Goal: Browse casually

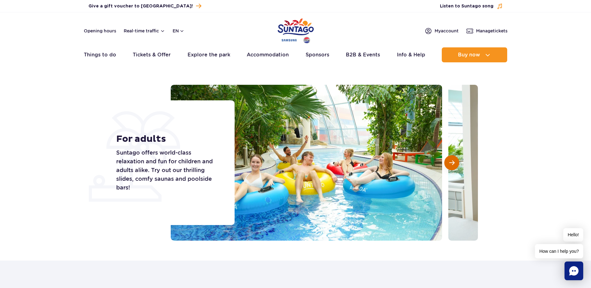
click at [455, 164] on button "Next slide" at bounding box center [451, 162] width 15 height 15
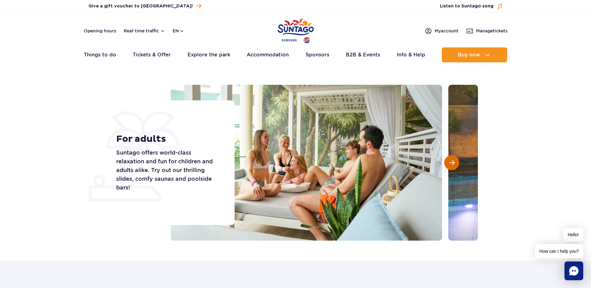
click at [455, 164] on button "Next slide" at bounding box center [451, 162] width 15 height 15
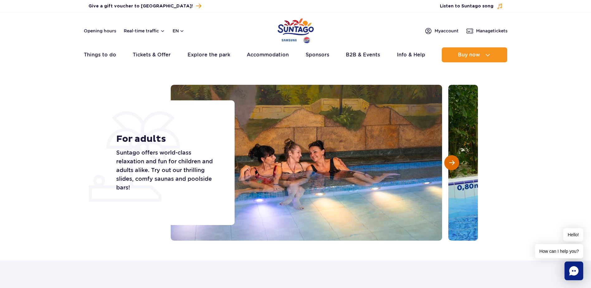
click at [455, 164] on button "Next slide" at bounding box center [451, 162] width 15 height 15
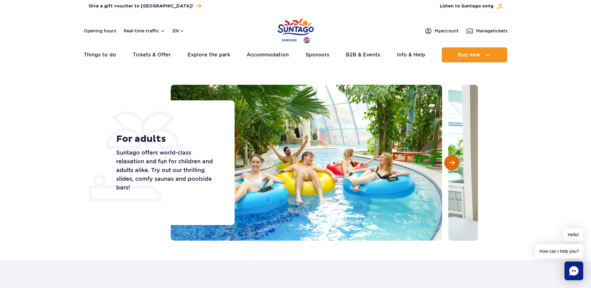
click at [455, 164] on button "Next slide" at bounding box center [451, 162] width 15 height 15
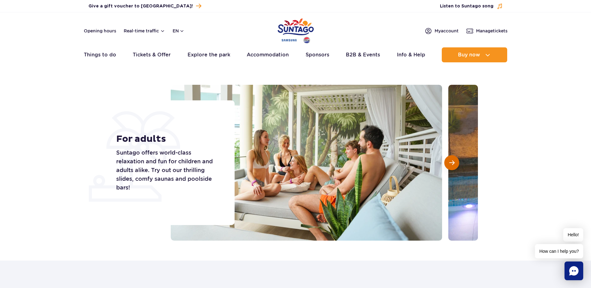
click at [455, 164] on button "Next slide" at bounding box center [451, 162] width 15 height 15
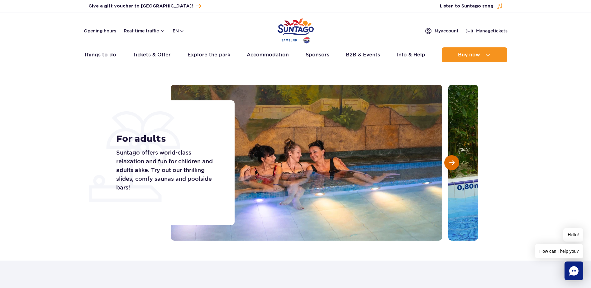
click at [455, 164] on button "Next slide" at bounding box center [451, 162] width 15 height 15
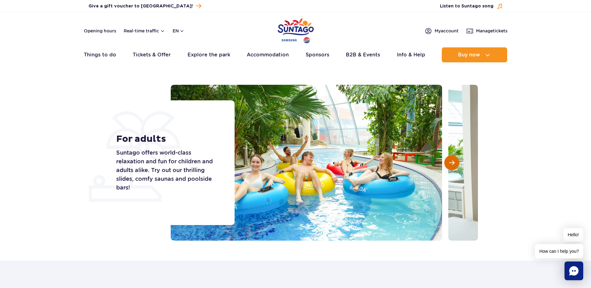
click at [455, 164] on button "Next slide" at bounding box center [451, 162] width 15 height 15
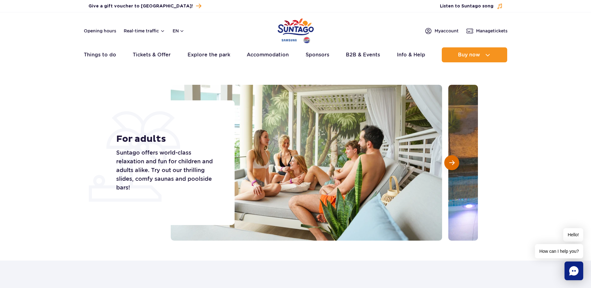
click at [455, 164] on button "Next slide" at bounding box center [451, 162] width 15 height 15
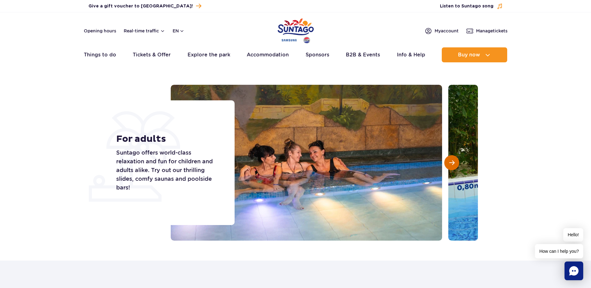
click at [455, 164] on button "Next slide" at bounding box center [451, 162] width 15 height 15
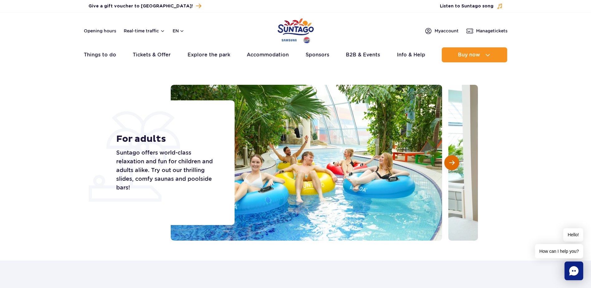
click at [455, 164] on button "Next slide" at bounding box center [451, 162] width 15 height 15
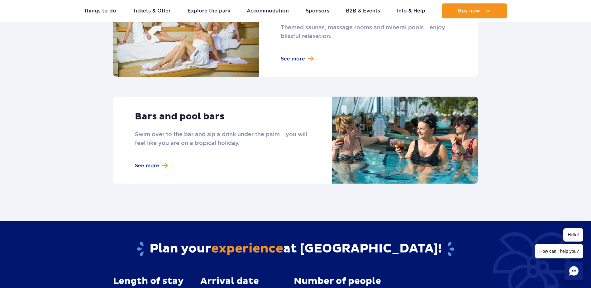
scroll to position [592, 0]
